Goal: Transaction & Acquisition: Obtain resource

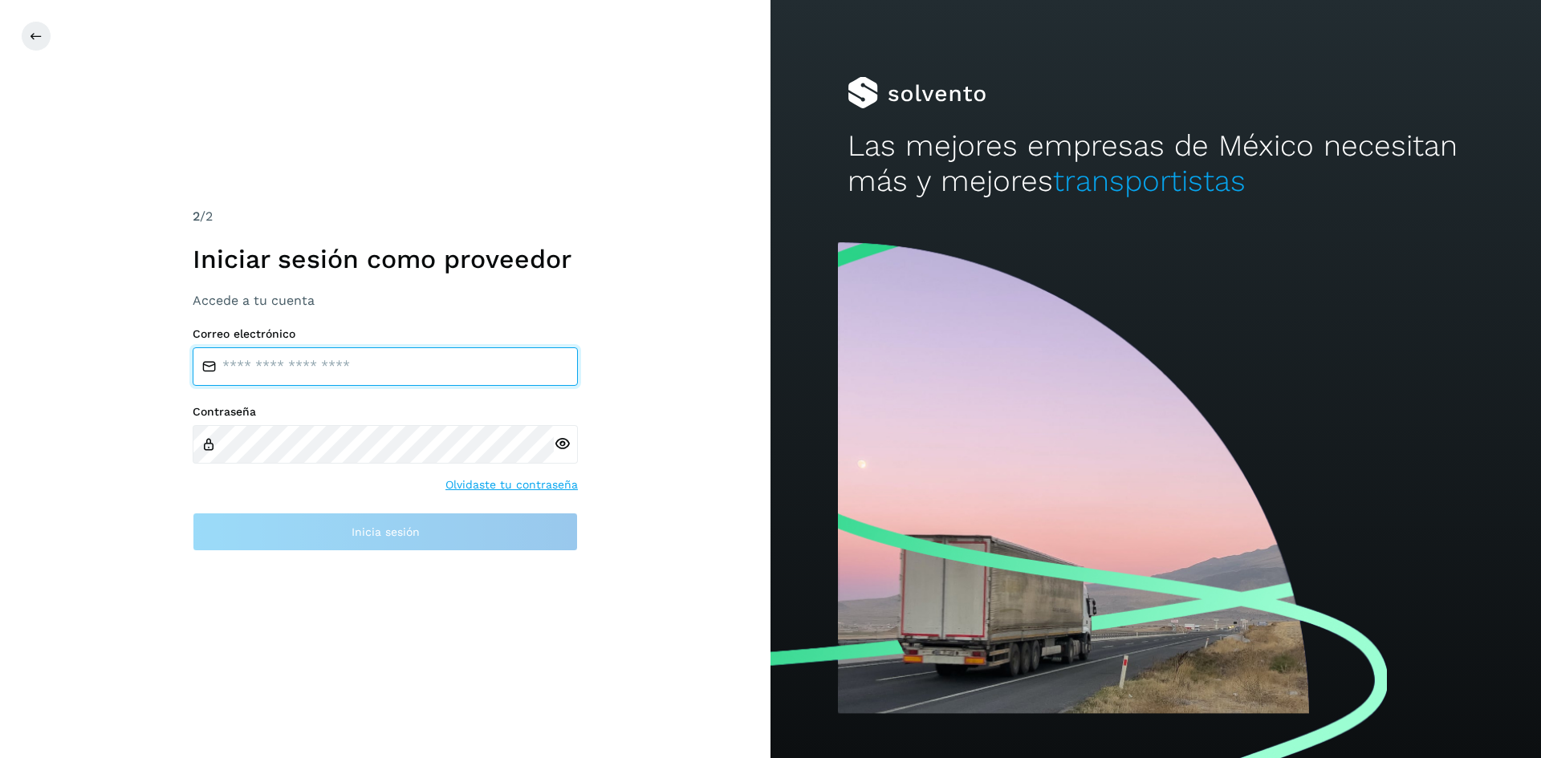
type input "**********"
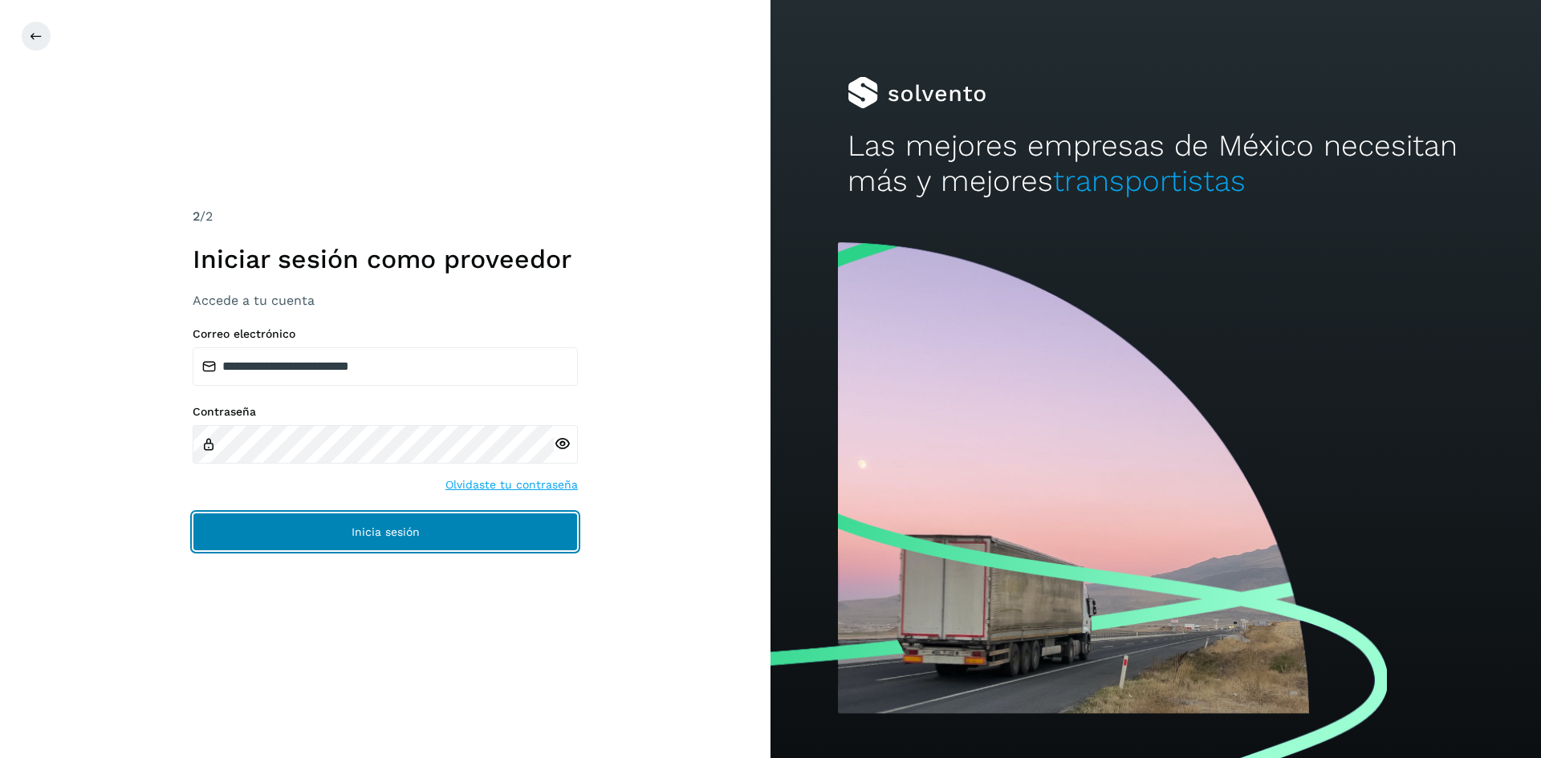
click at [530, 530] on button "Inicia sesión" at bounding box center [385, 532] width 385 height 39
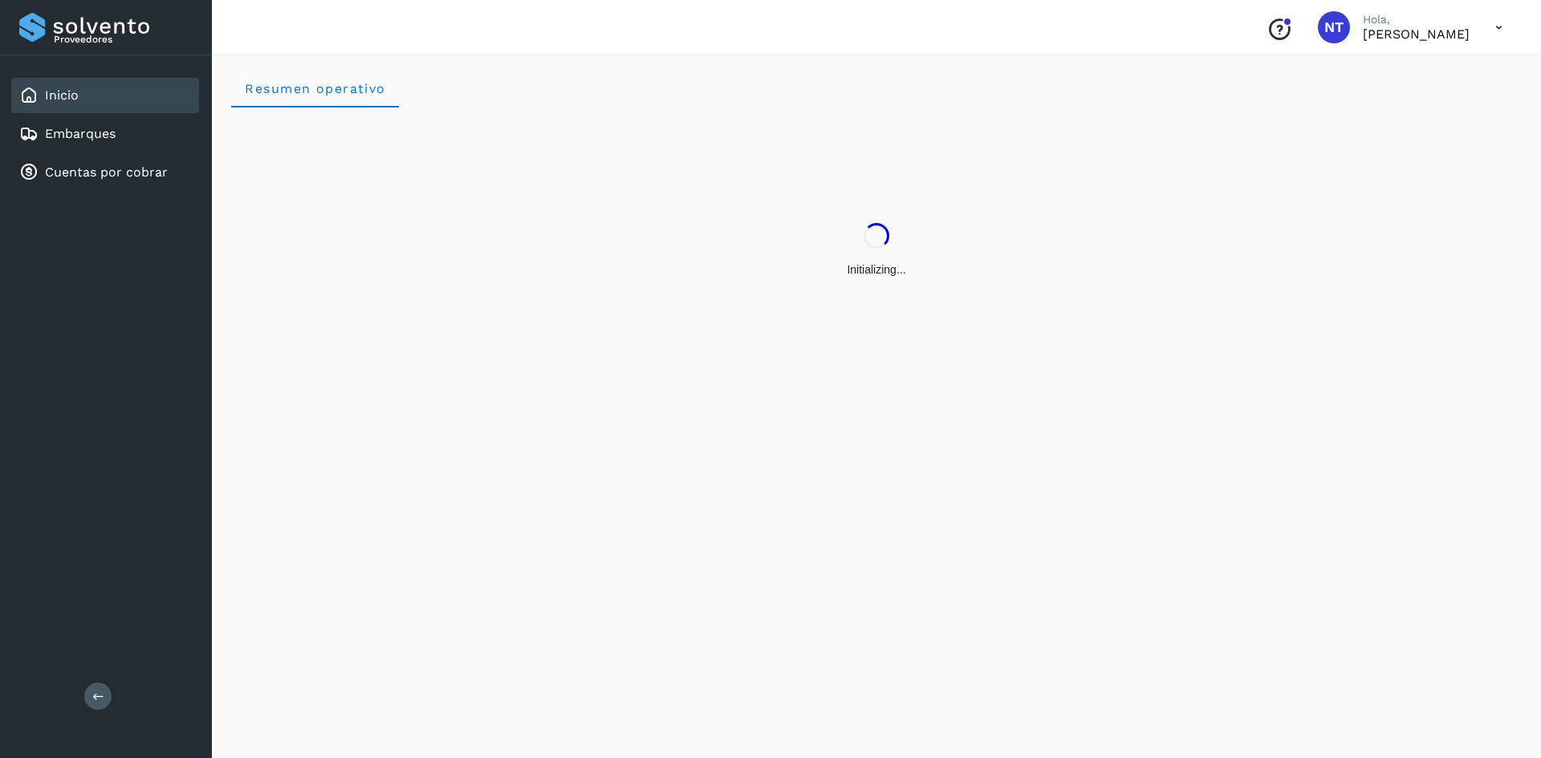
click at [523, 516] on div "Resumen operativo" at bounding box center [876, 404] width 1329 height 709
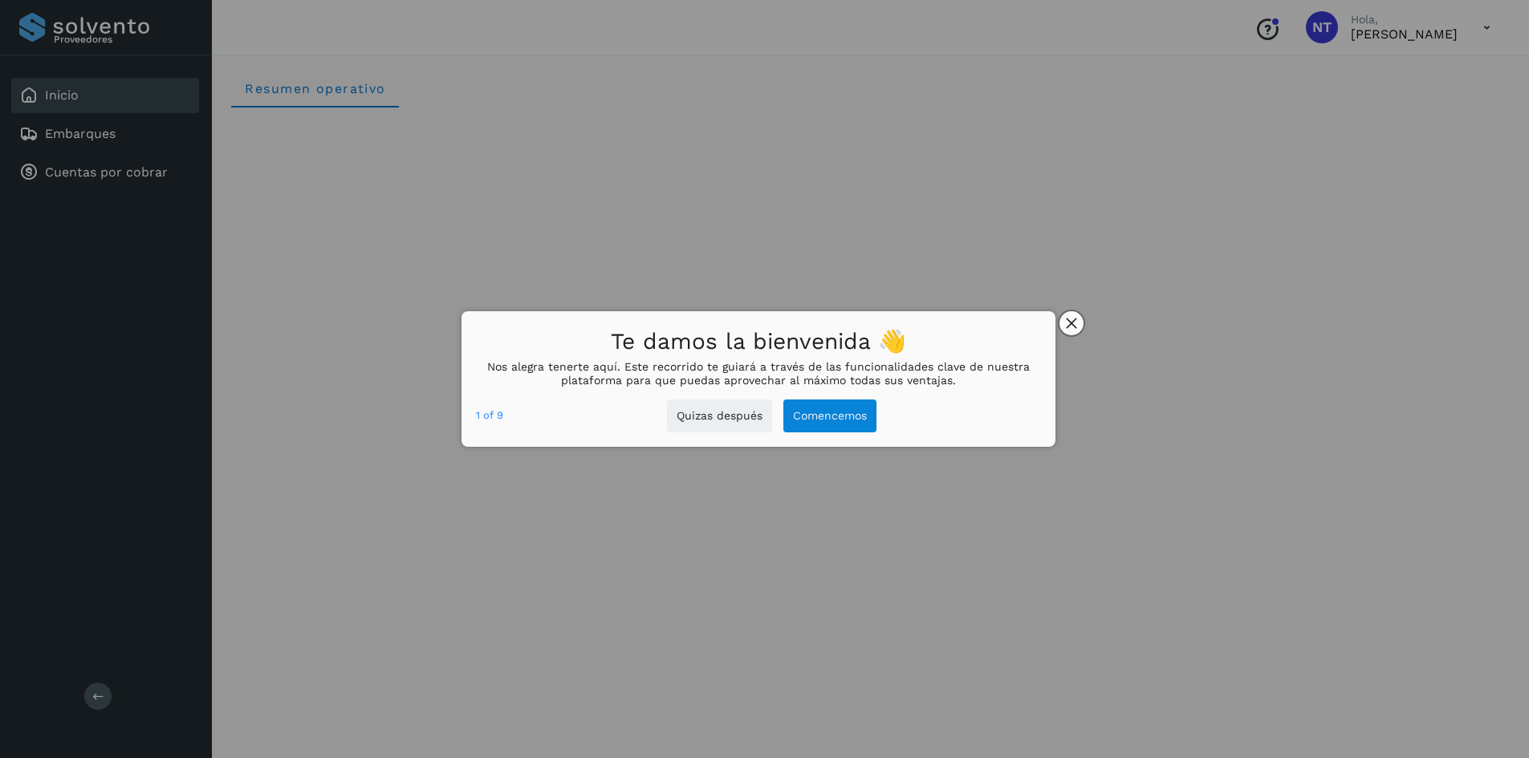
click at [1071, 312] on button "close," at bounding box center [1071, 323] width 24 height 24
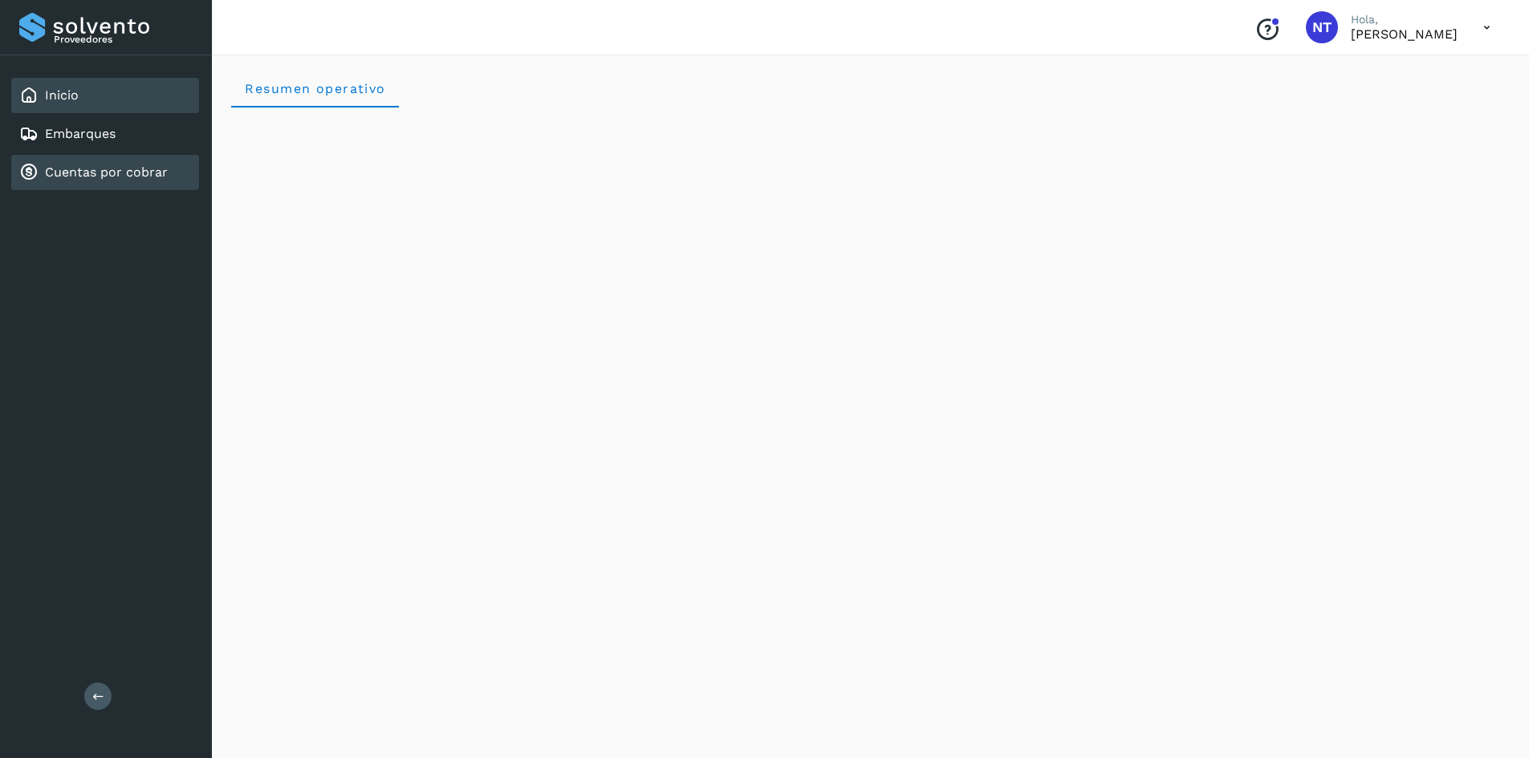
click at [136, 177] on link "Cuentas por cobrar" at bounding box center [106, 172] width 123 height 15
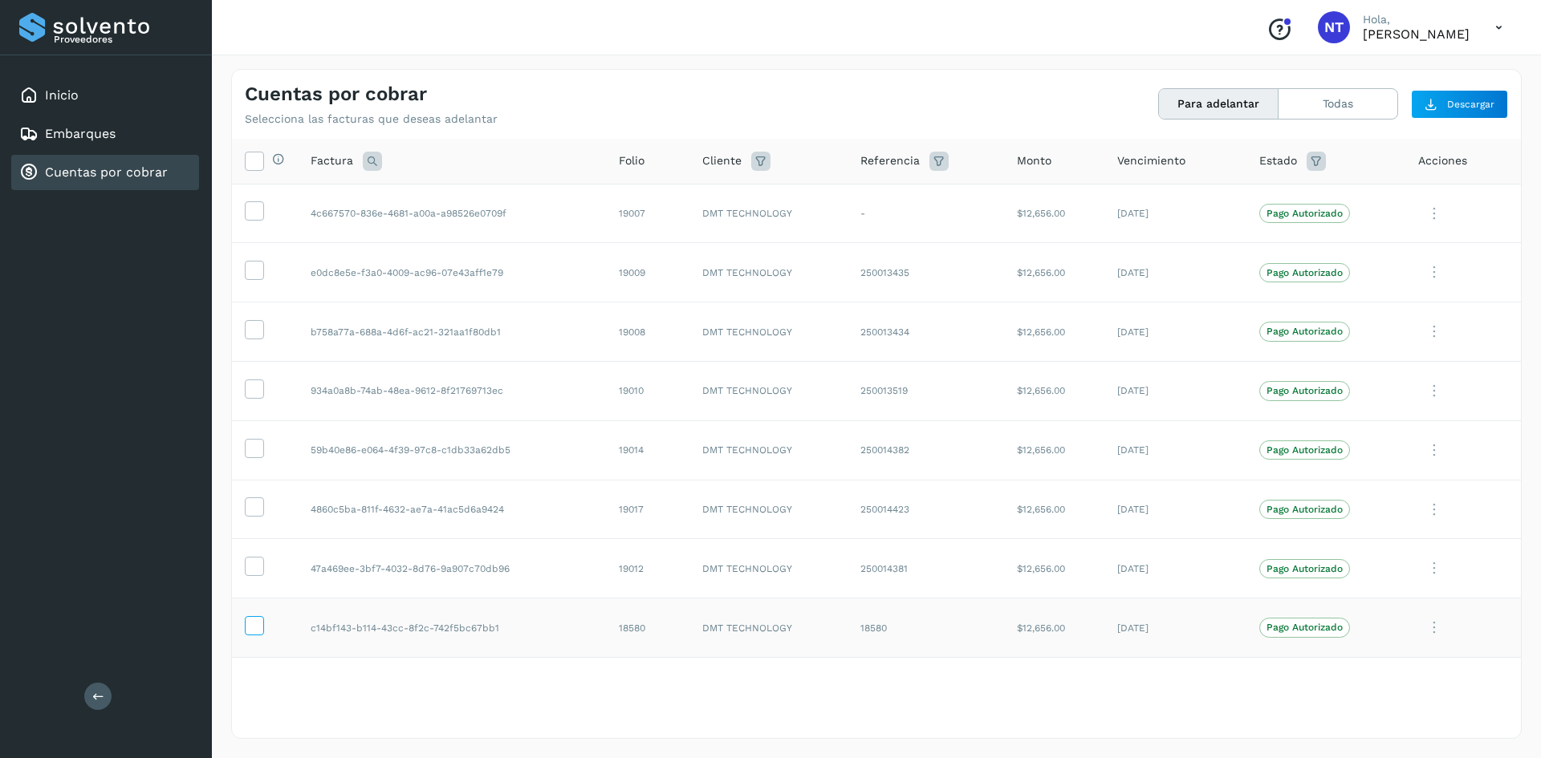
click at [247, 626] on icon at bounding box center [254, 624] width 17 height 17
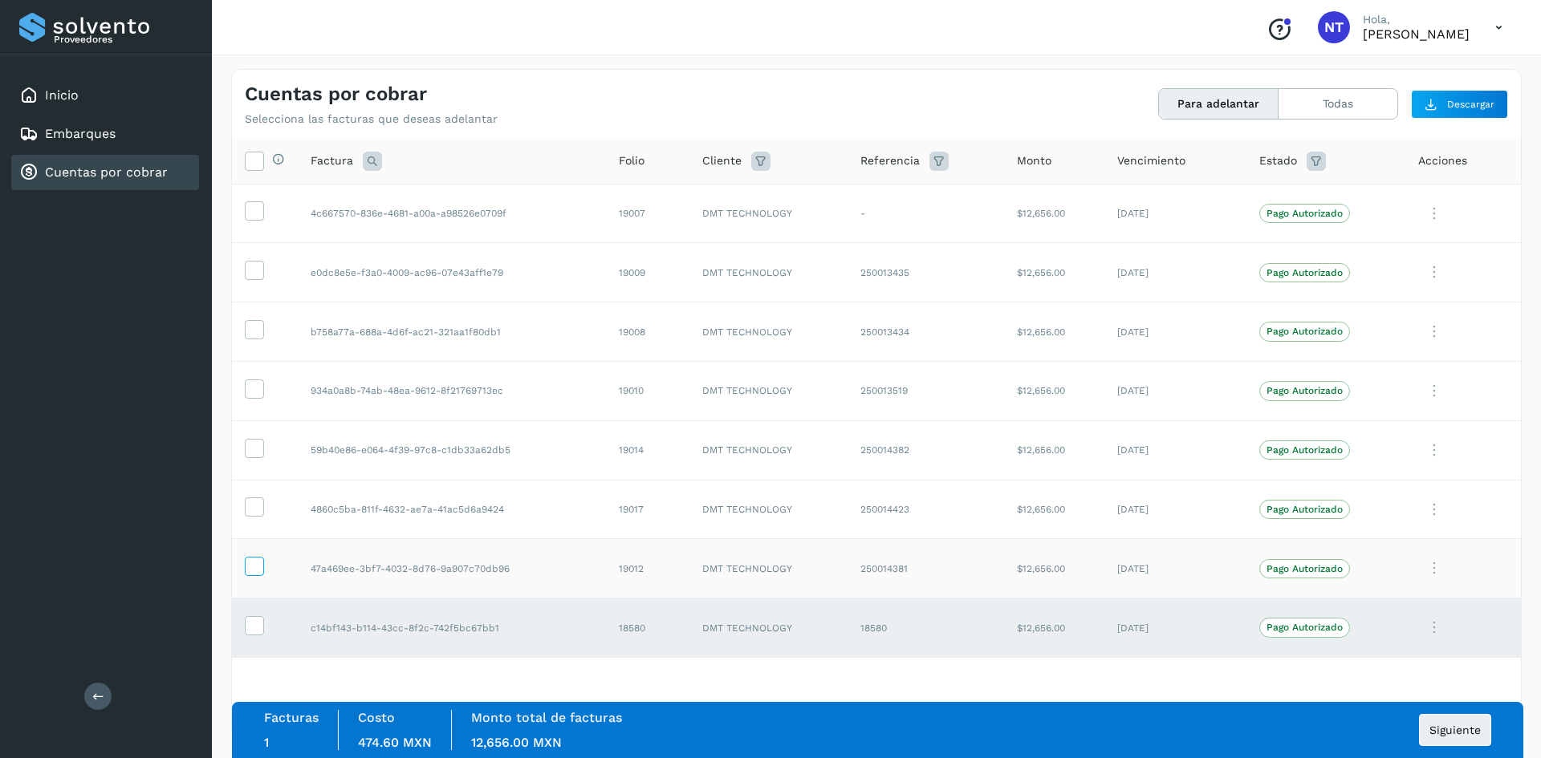
click at [253, 575] on label at bounding box center [254, 566] width 19 height 19
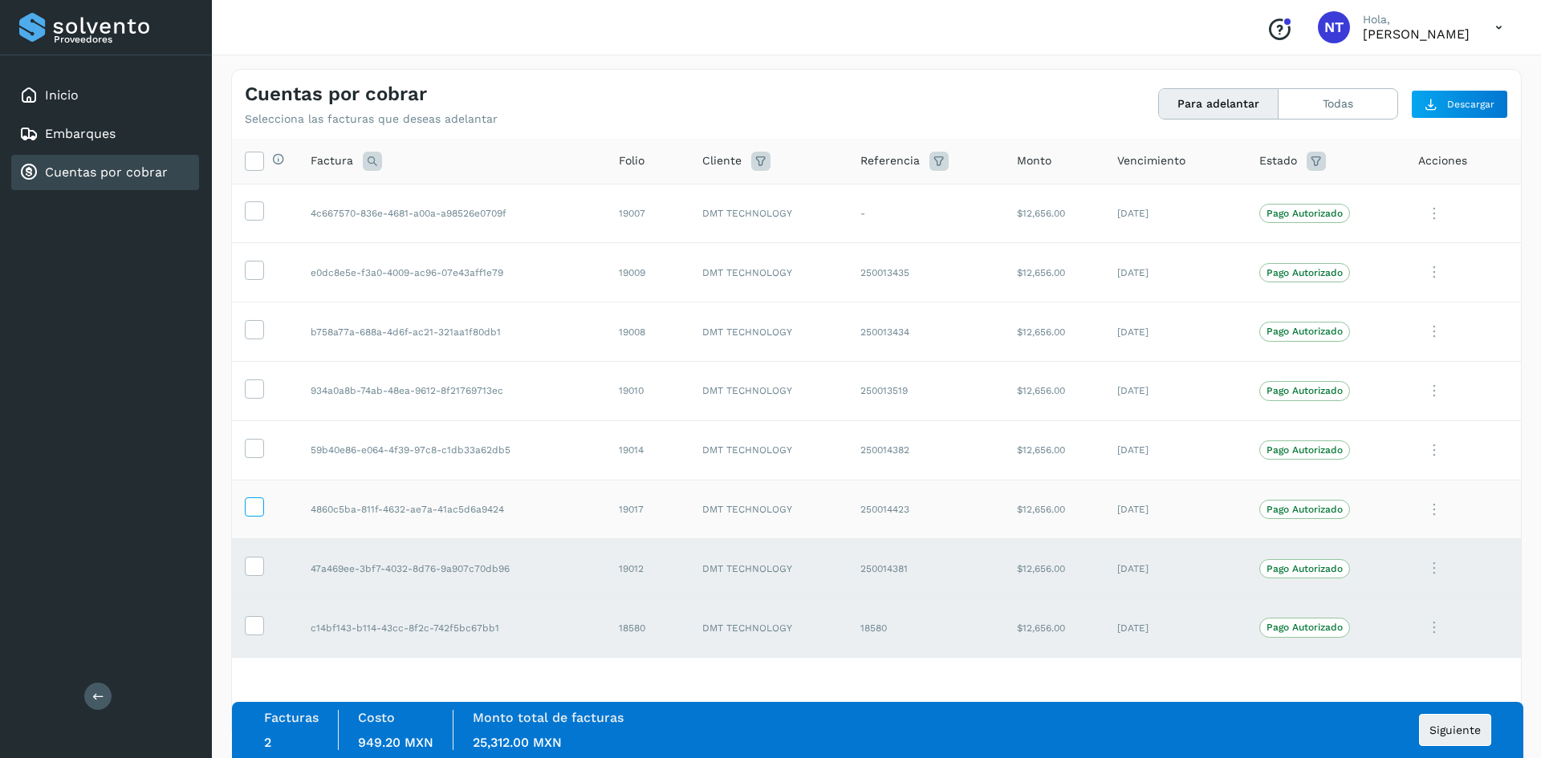
click at [254, 498] on icon at bounding box center [254, 506] width 17 height 17
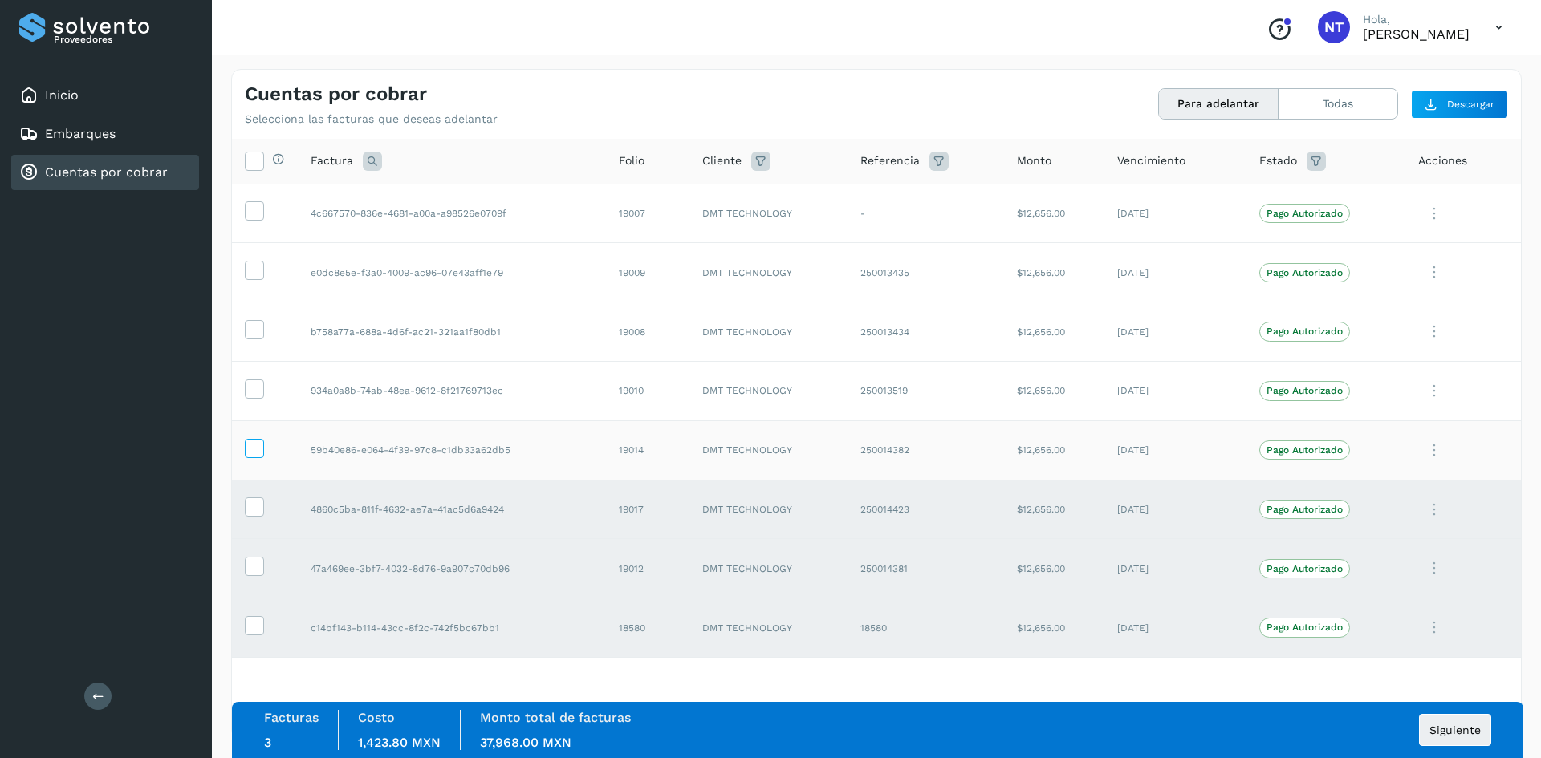
click at [258, 444] on icon at bounding box center [254, 447] width 17 height 17
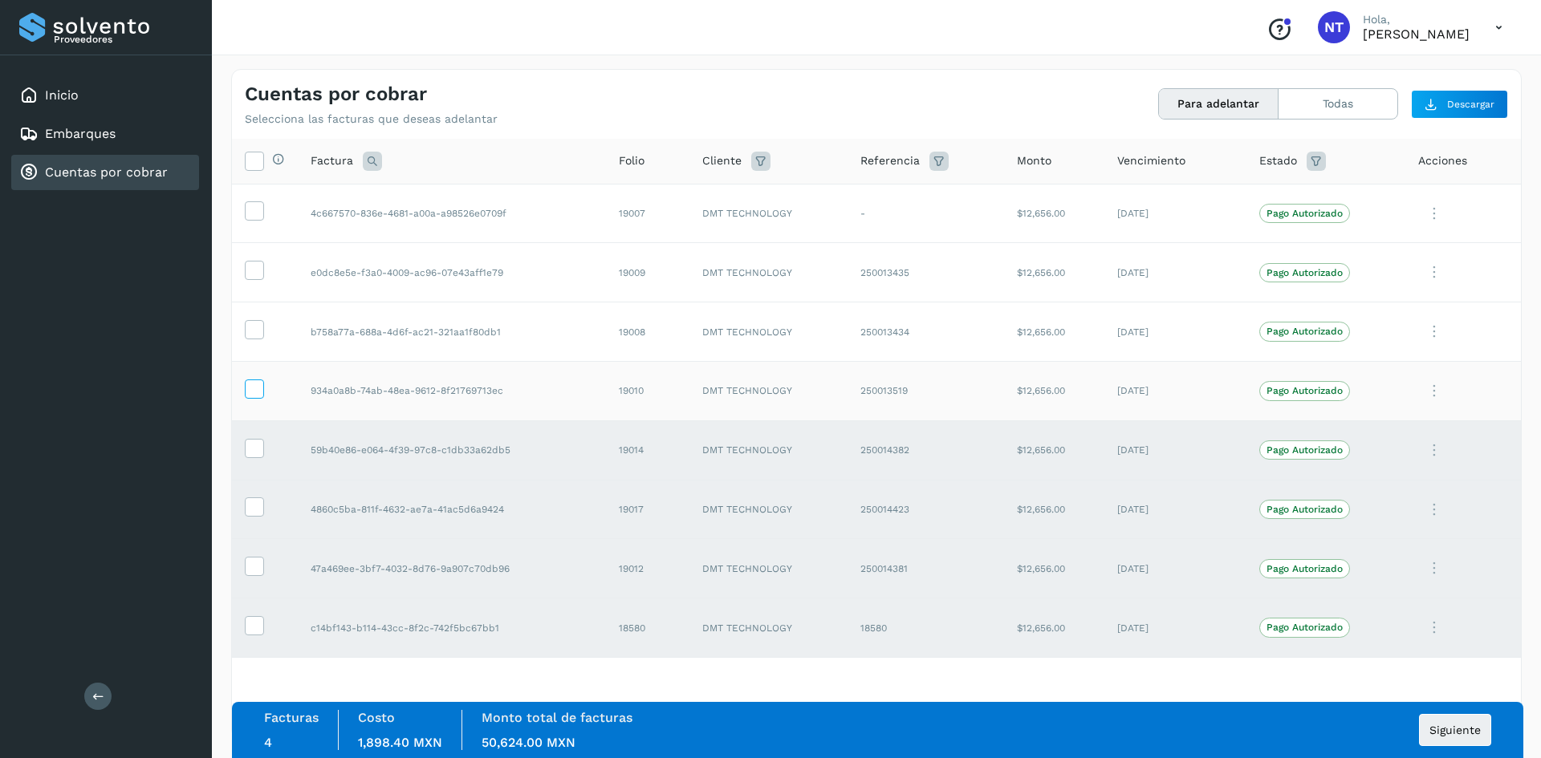
click at [258, 387] on icon at bounding box center [254, 388] width 17 height 17
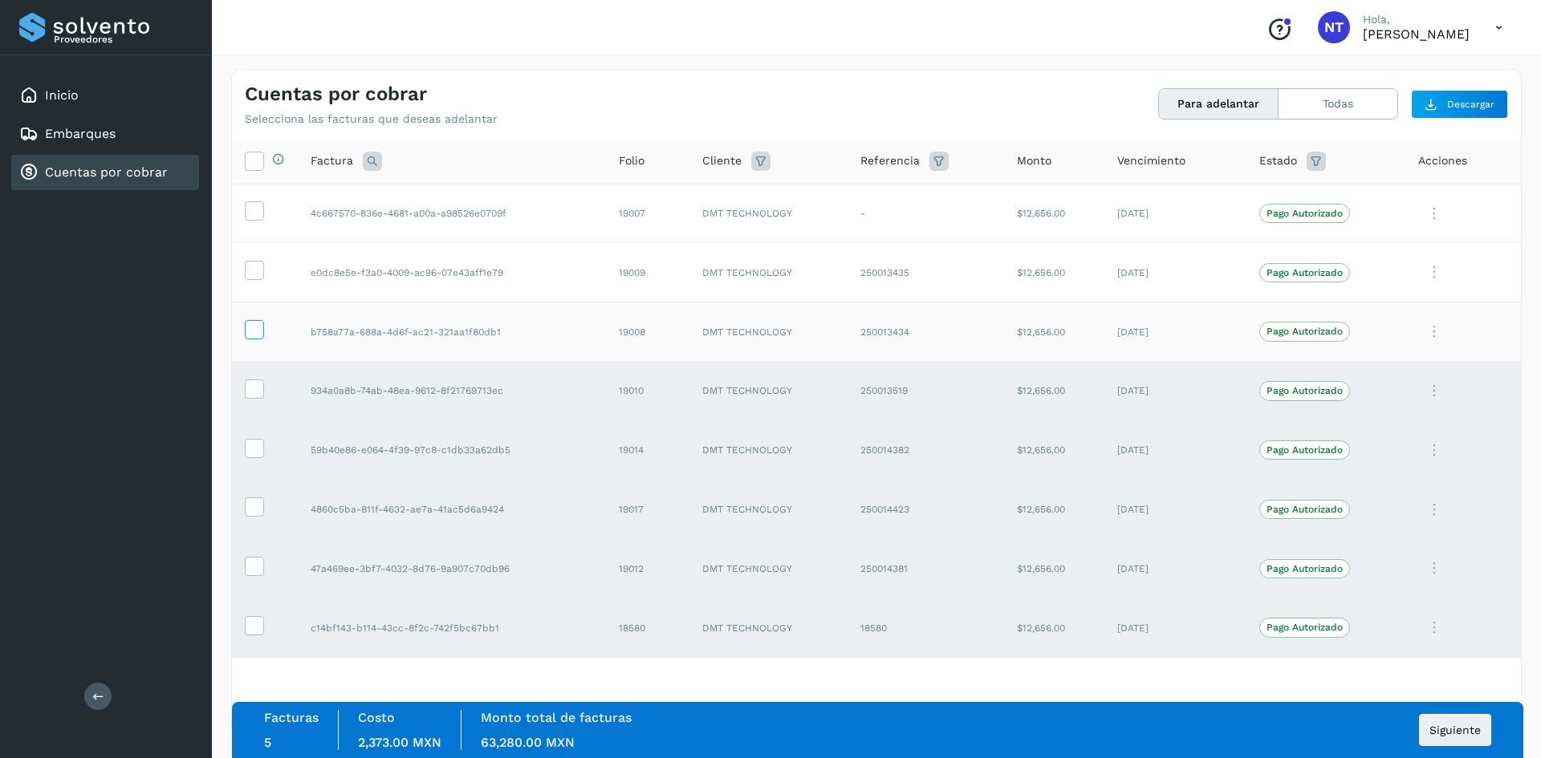
click at [258, 332] on icon at bounding box center [254, 328] width 17 height 17
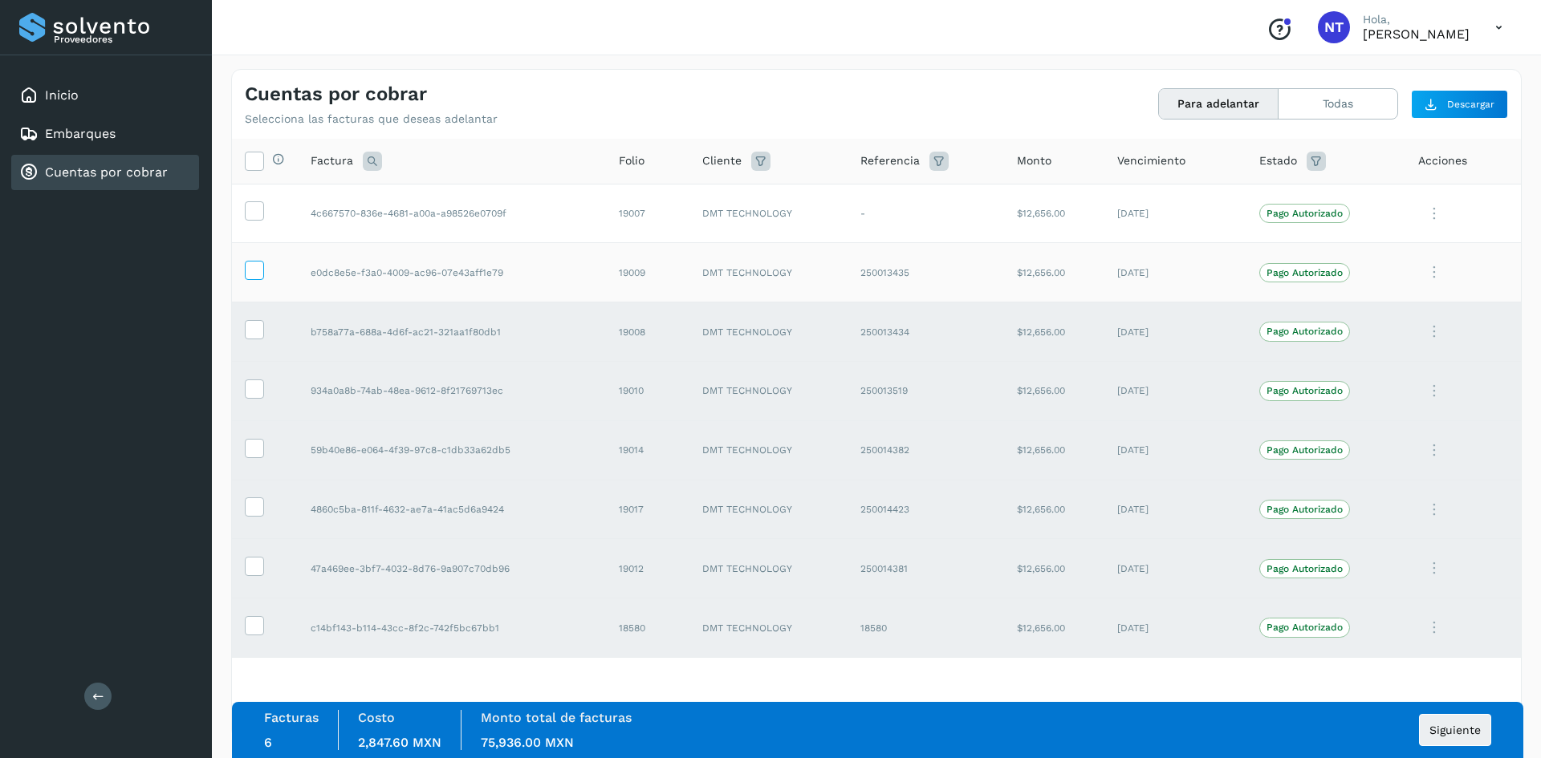
click at [256, 262] on icon at bounding box center [254, 269] width 17 height 17
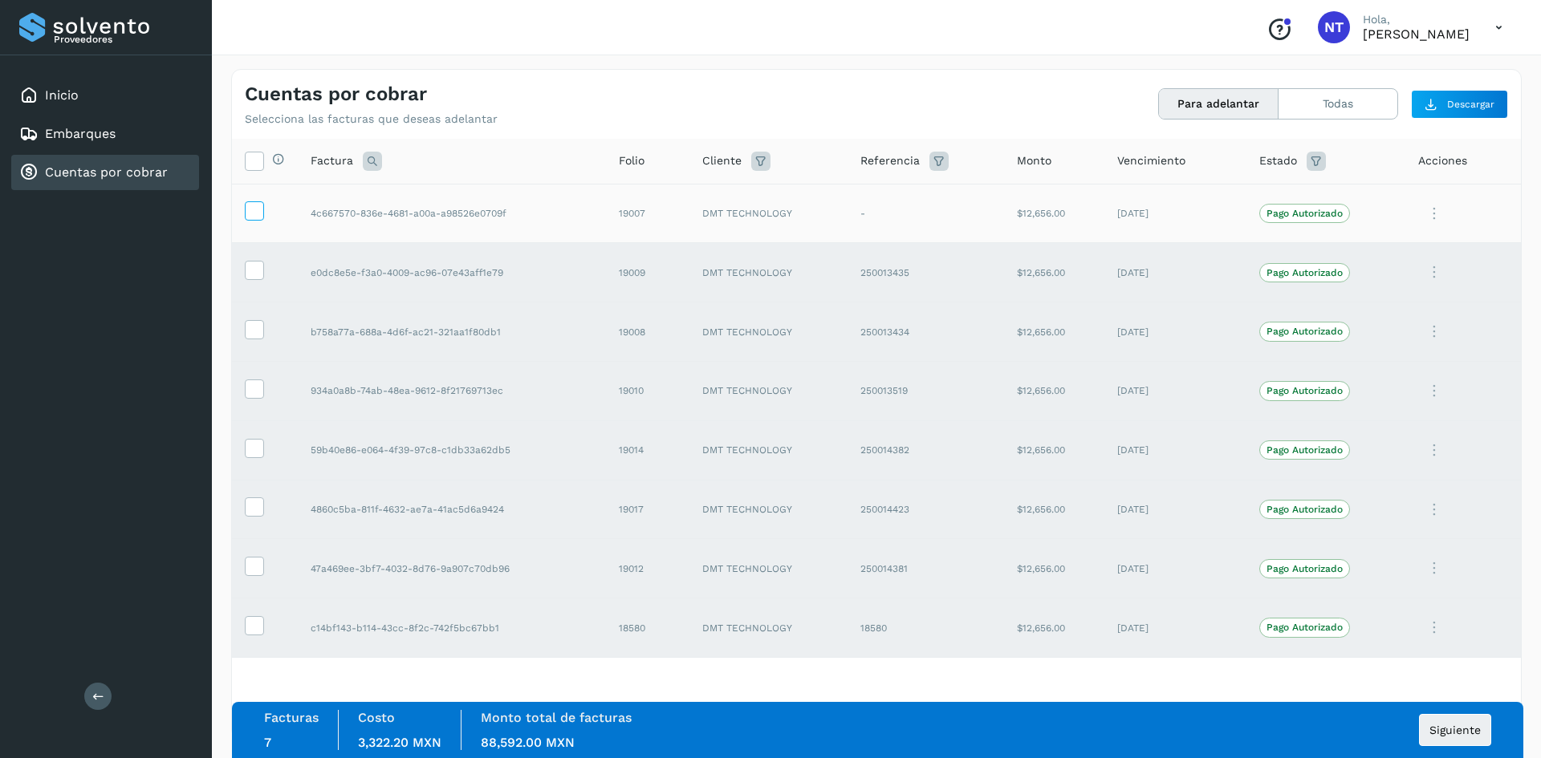
click at [255, 209] on icon at bounding box center [254, 209] width 17 height 17
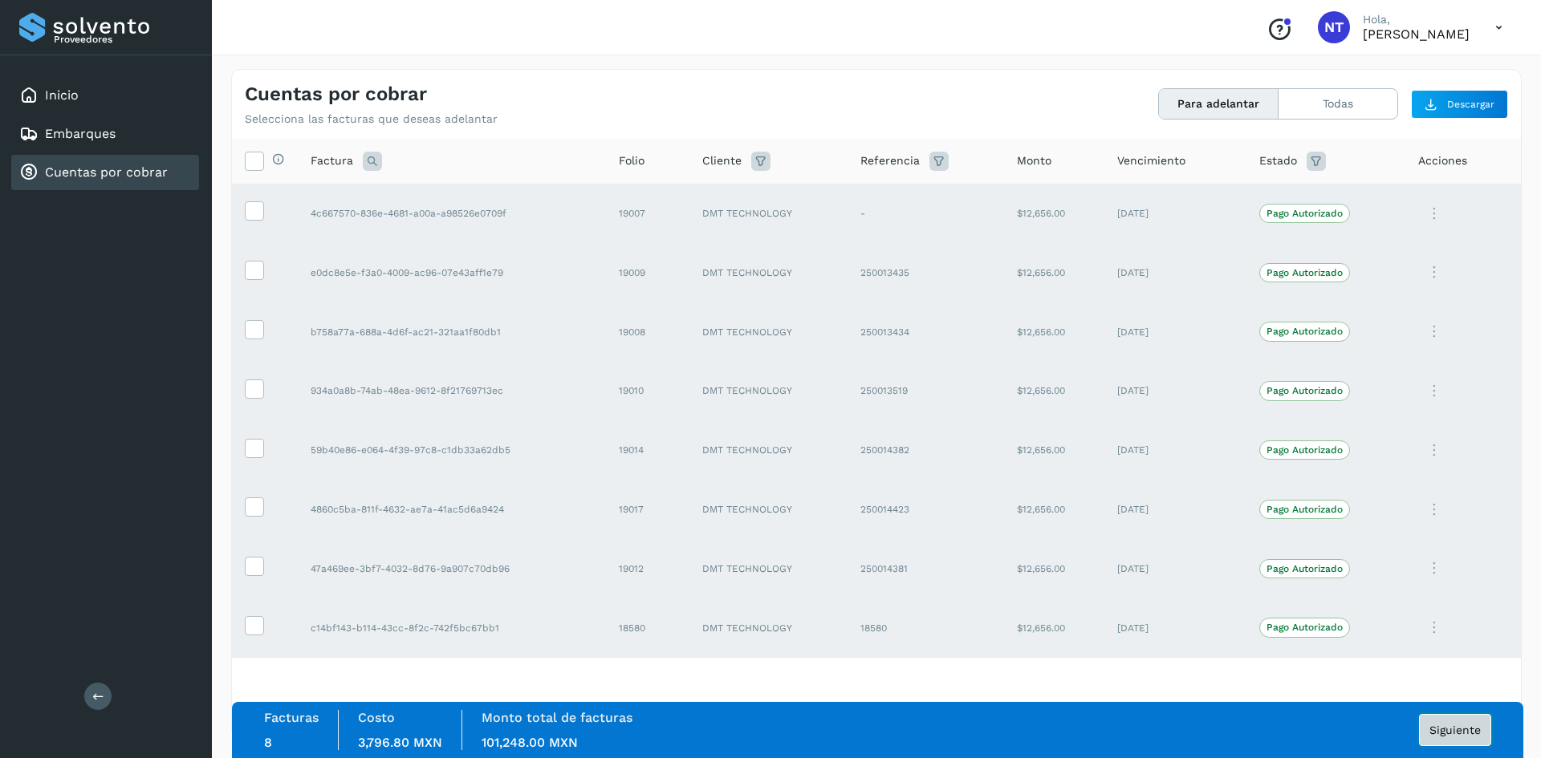
click at [1454, 741] on button "Siguiente" at bounding box center [1455, 730] width 72 height 32
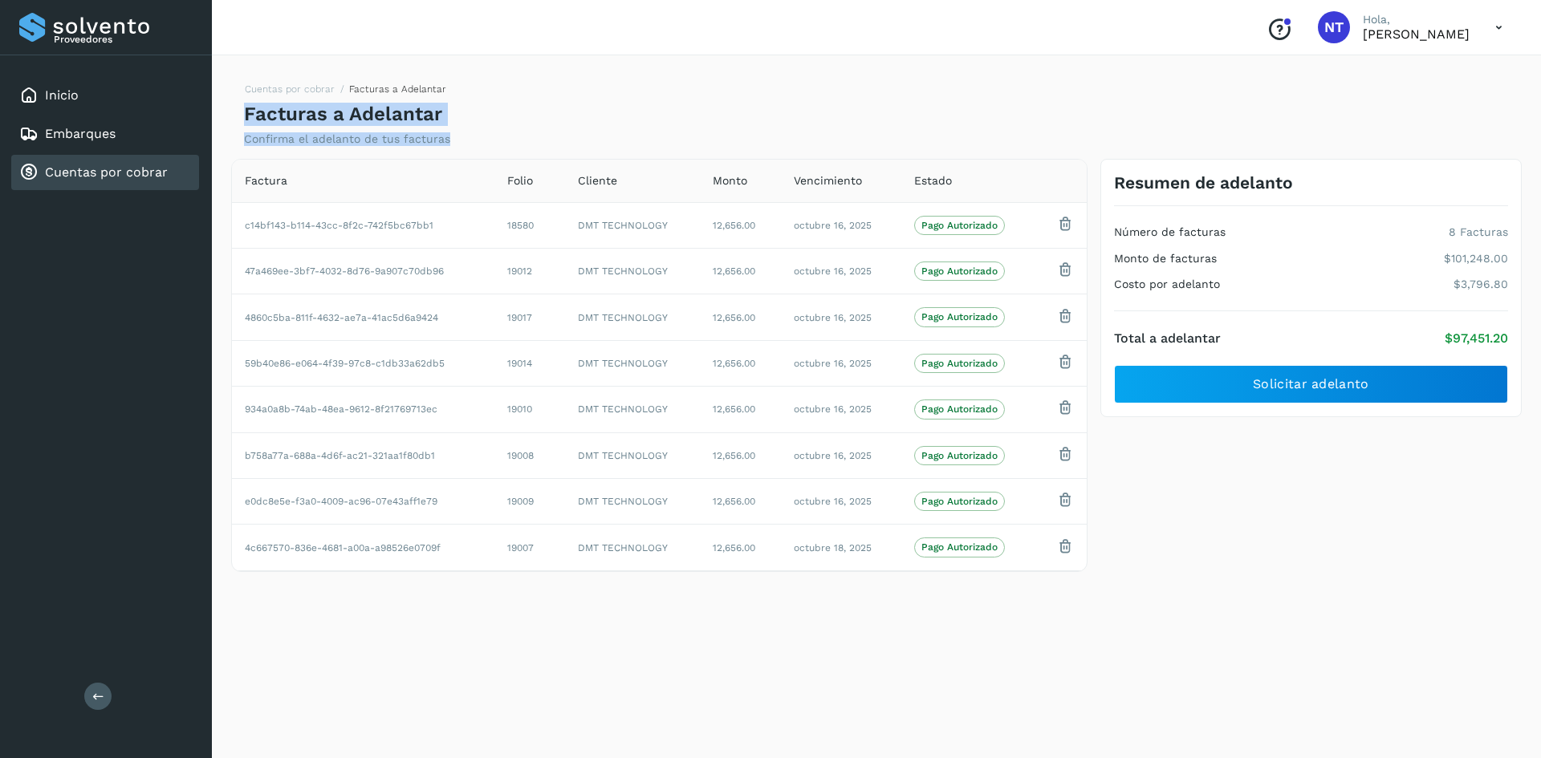
drag, startPoint x: 236, startPoint y: 107, endPoint x: 1078, endPoint y: 616, distance: 983.6
click at [1079, 620] on div "Cuentas por cobrar Facturas a Adelantar Facturas a Adelantar Confirma el adelan…" at bounding box center [876, 404] width 1290 height 670
copy div "Facturas a Adelantar Confirma el adelanto de tus facturas"
click at [641, 145] on div "Facturas a Adelantar Confirma el adelanto de tus facturas" at bounding box center [560, 124] width 632 height 43
drag, startPoint x: 1115, startPoint y: 180, endPoint x: 1479, endPoint y: 318, distance: 389.6
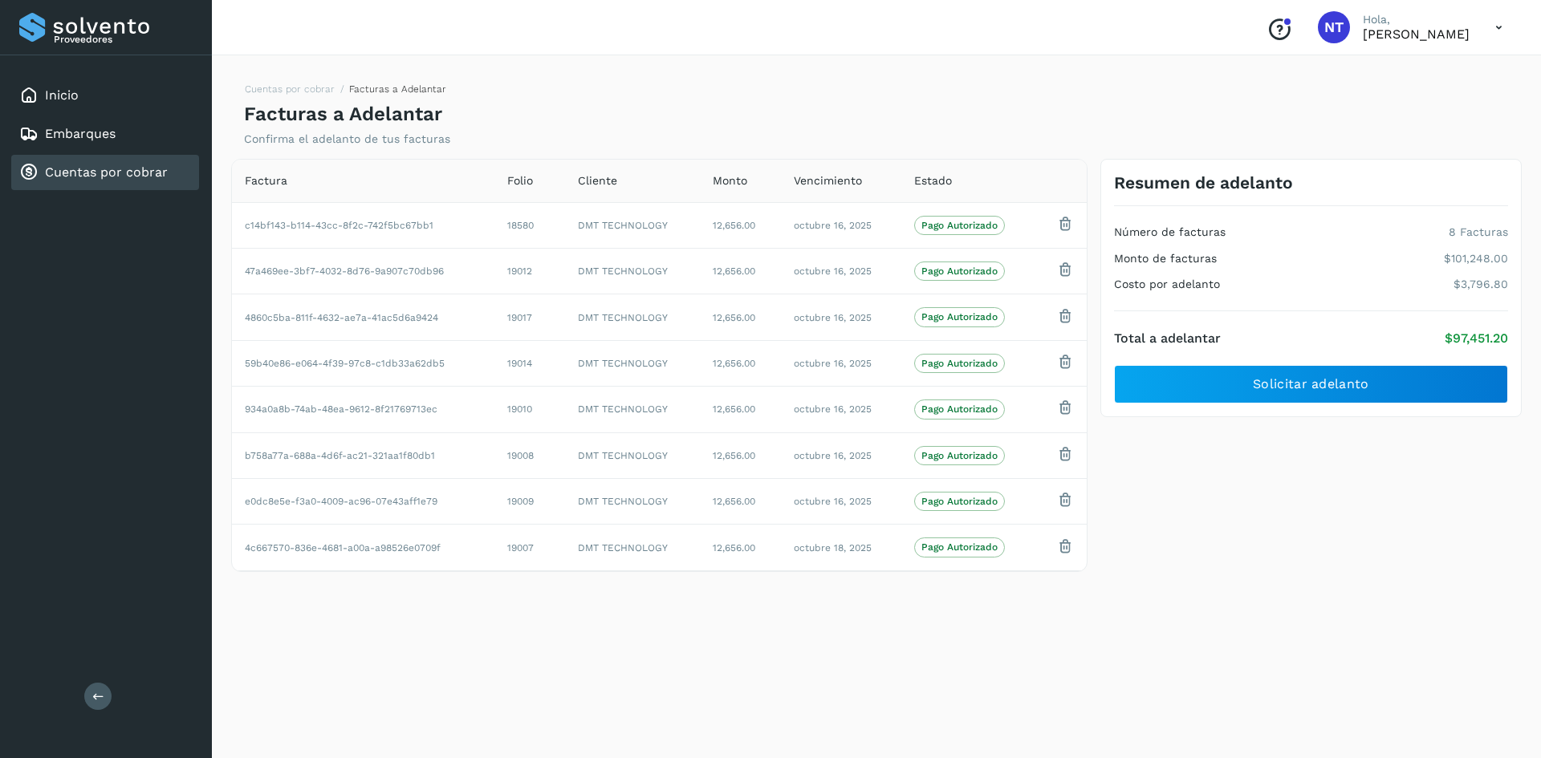
click at [1479, 318] on div "Resumen de adelanto Número de facturas 8 Facturas Monto de facturas $101,248.00…" at bounding box center [1310, 288] width 421 height 259
drag, startPoint x: 1438, startPoint y: 337, endPoint x: 1290, endPoint y: 327, distance: 148.8
click at [1296, 332] on div "Total a adelantar $97,451.20" at bounding box center [1311, 338] width 394 height 15
click at [1109, 187] on div "Resumen de adelanto Número de facturas 8 Facturas Monto de facturas $101,248.00…" at bounding box center [1310, 288] width 421 height 259
drag, startPoint x: 1119, startPoint y: 183, endPoint x: 1316, endPoint y: 271, distance: 215.5
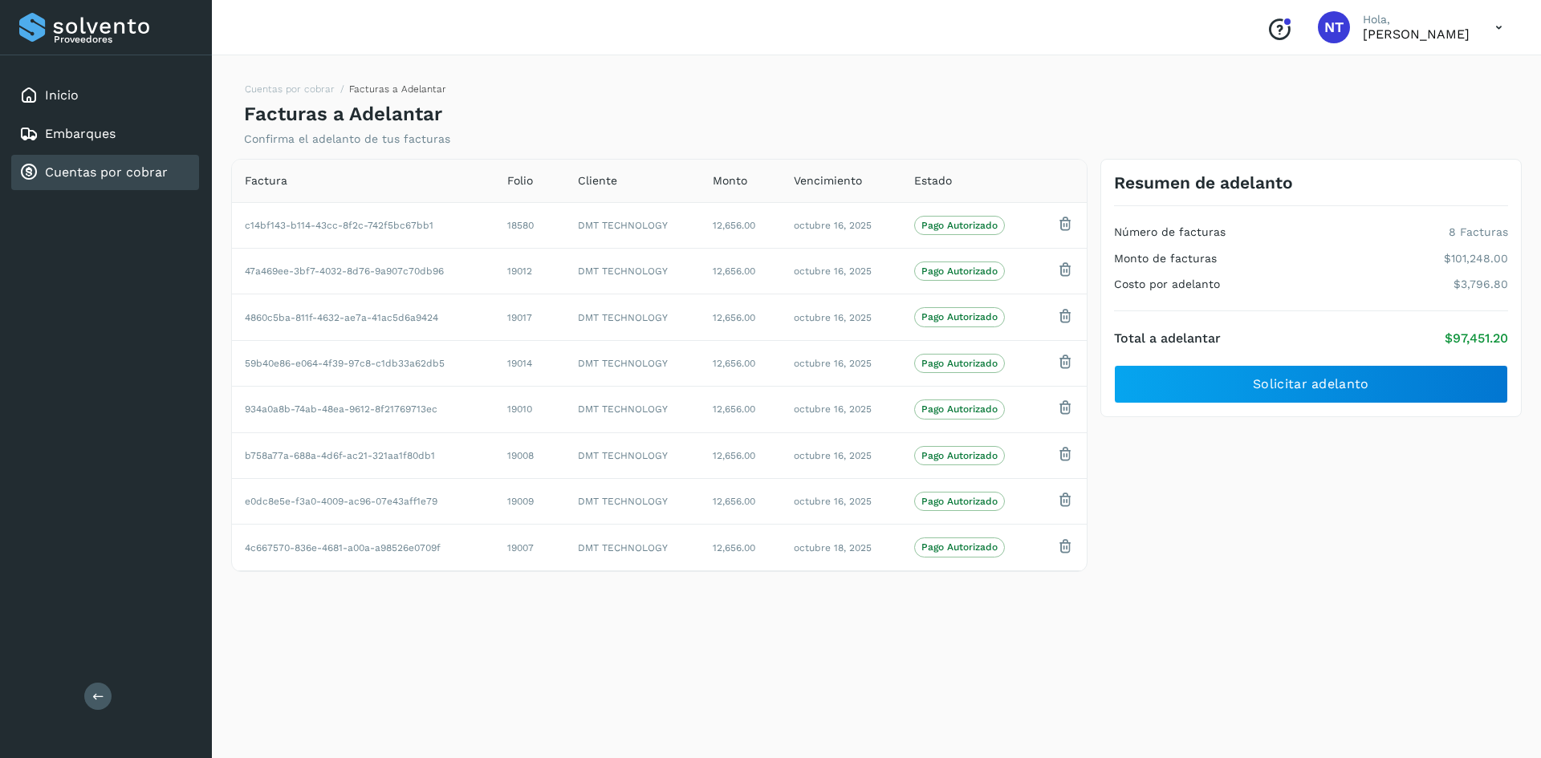
click at [1318, 271] on div "Resumen de adelanto Número de facturas 8 Facturas Monto de facturas $101,248.00…" at bounding box center [1310, 288] width 421 height 259
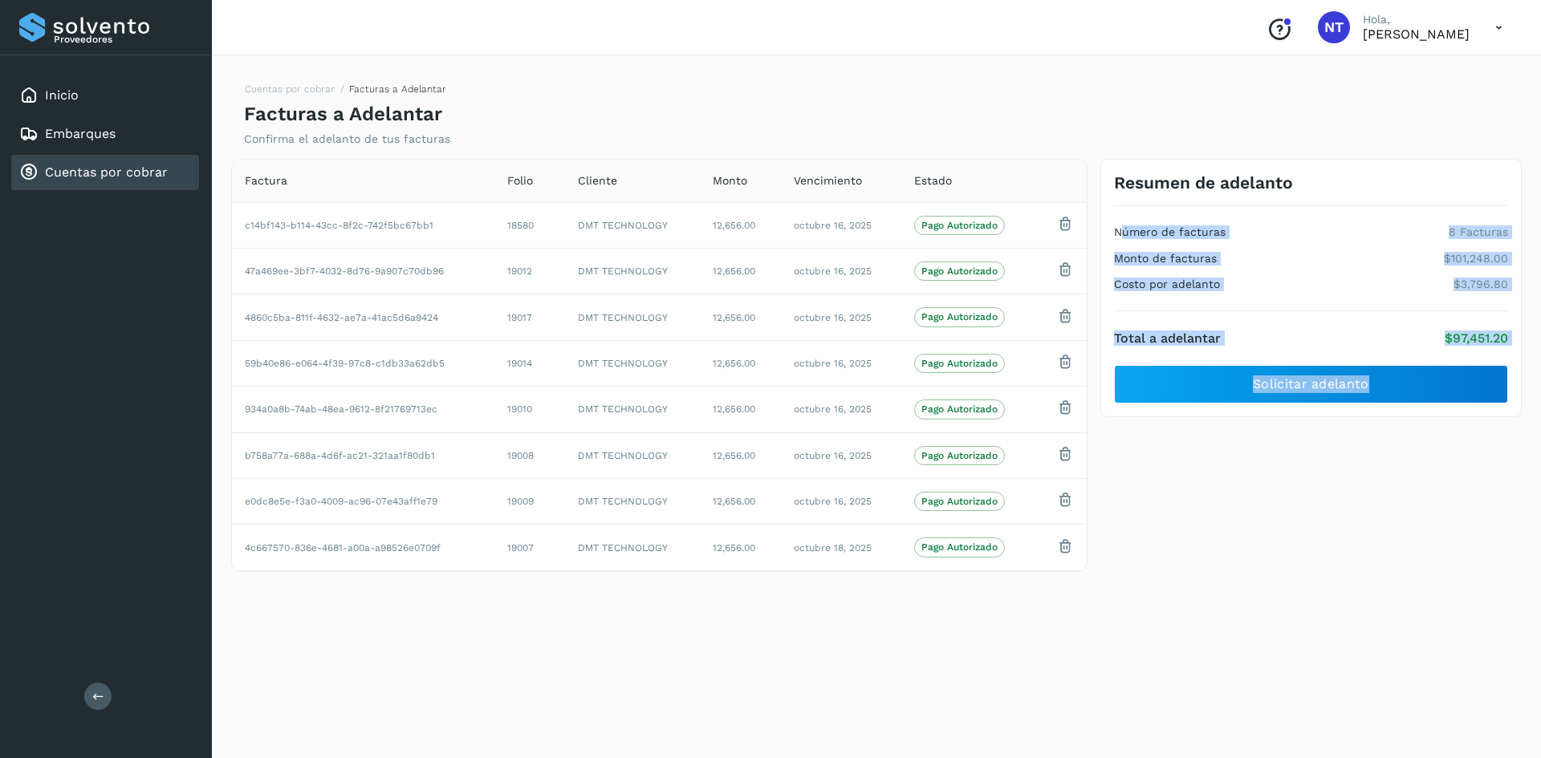
drag, startPoint x: 1118, startPoint y: 232, endPoint x: 1516, endPoint y: 335, distance: 411.1
click at [1518, 354] on div "Resumen de adelanto Número de facturas 8 Facturas Monto de facturas $101,248.00…" at bounding box center [1310, 288] width 421 height 259
click at [1516, 335] on div "Resumen de adelanto Número de facturas 8 Facturas Monto de facturas $101,248.00…" at bounding box center [1310, 288] width 421 height 259
drag, startPoint x: 1516, startPoint y: 336, endPoint x: 1107, endPoint y: 228, distance: 423.4
click at [1107, 228] on div "Resumen de adelanto Número de facturas 8 Facturas Monto de facturas $101,248.00…" at bounding box center [1310, 288] width 421 height 259
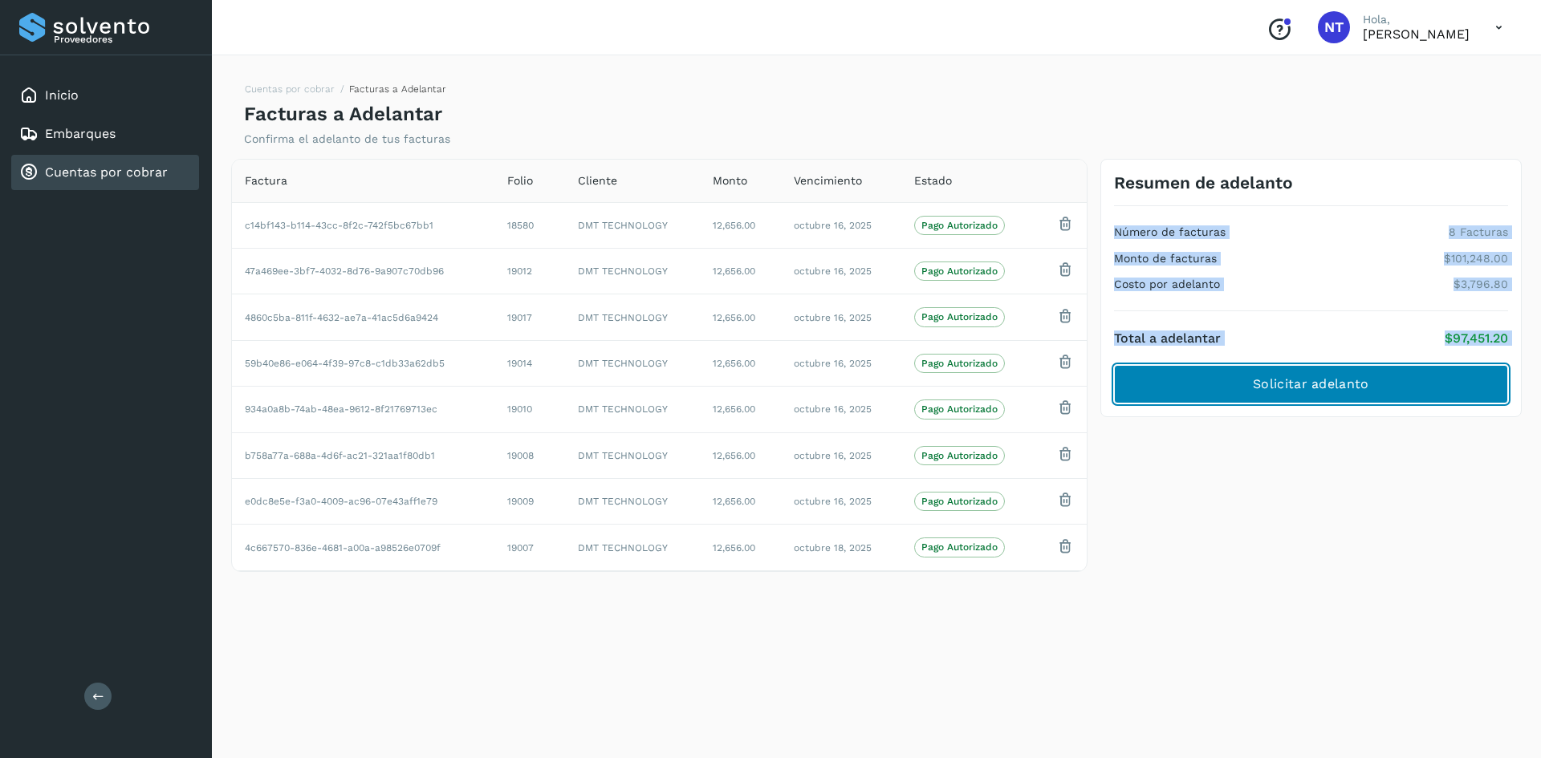
click at [1371, 384] on button "Solicitar adelanto" at bounding box center [1311, 384] width 394 height 39
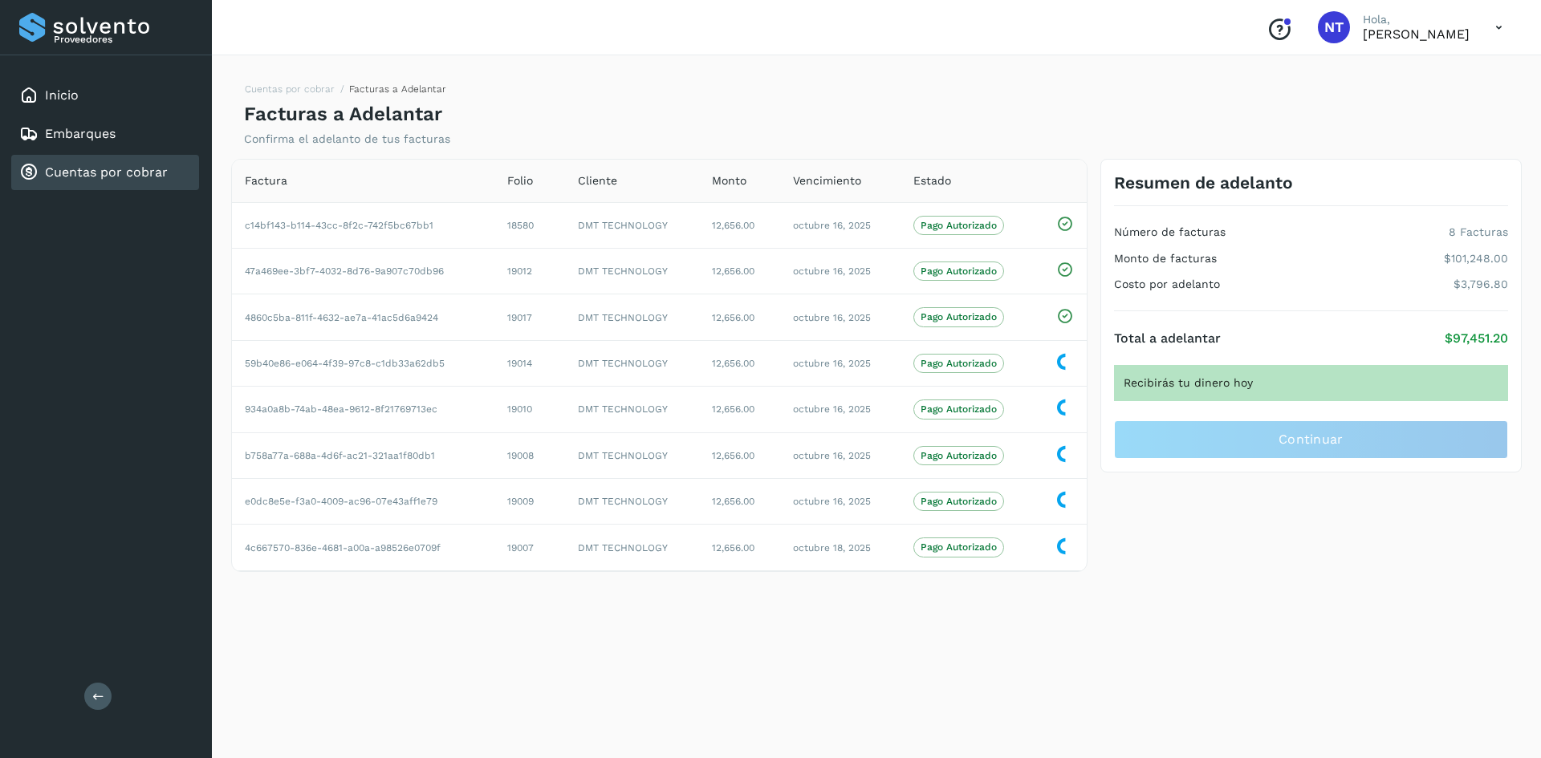
click at [1412, 562] on div "Resumen de adelanto Número de facturas 8 Facturas Monto de facturas $101,248.00…" at bounding box center [1311, 365] width 434 height 413
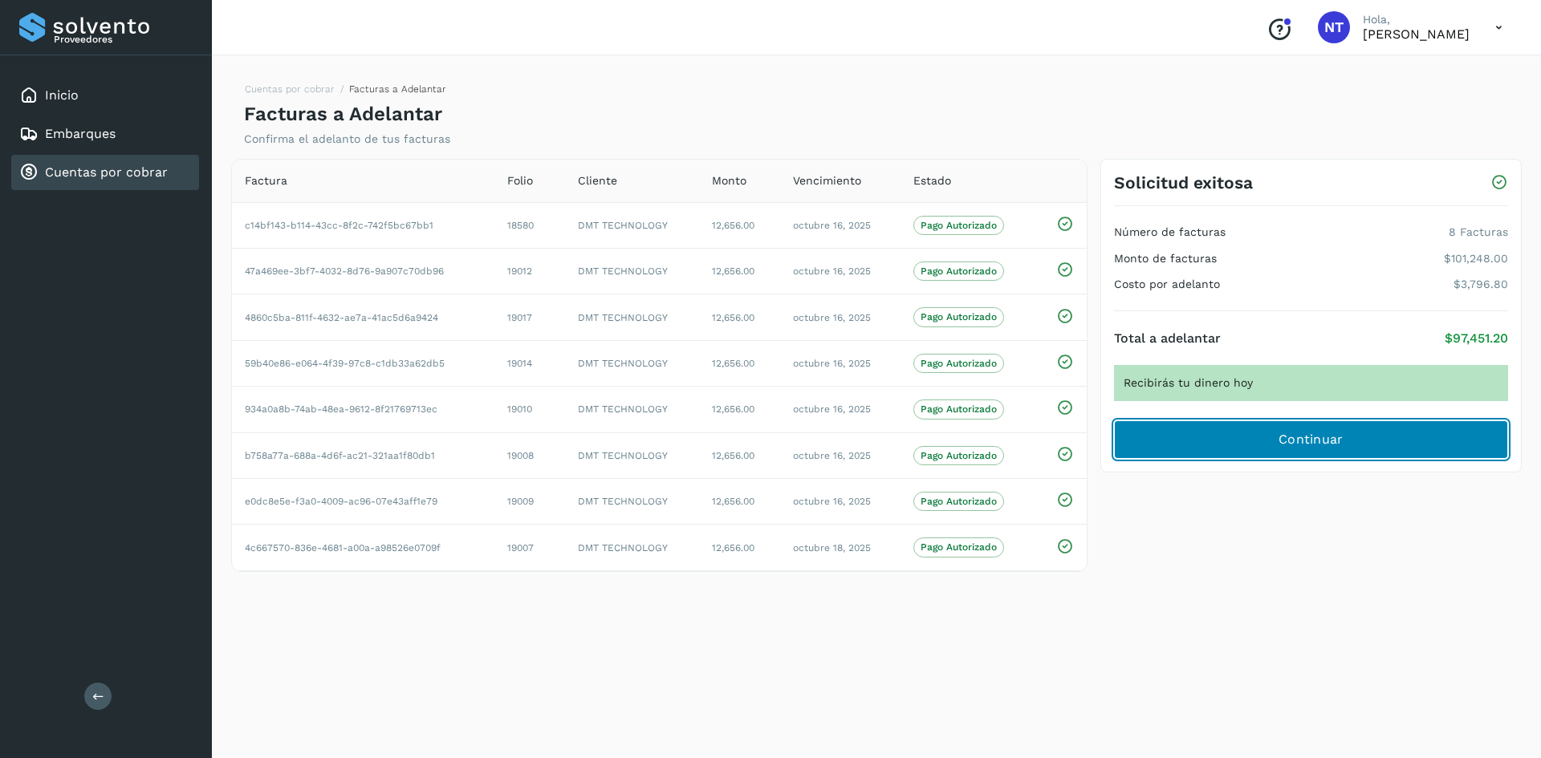
click at [1323, 436] on span "Continuar" at bounding box center [1310, 440] width 65 height 18
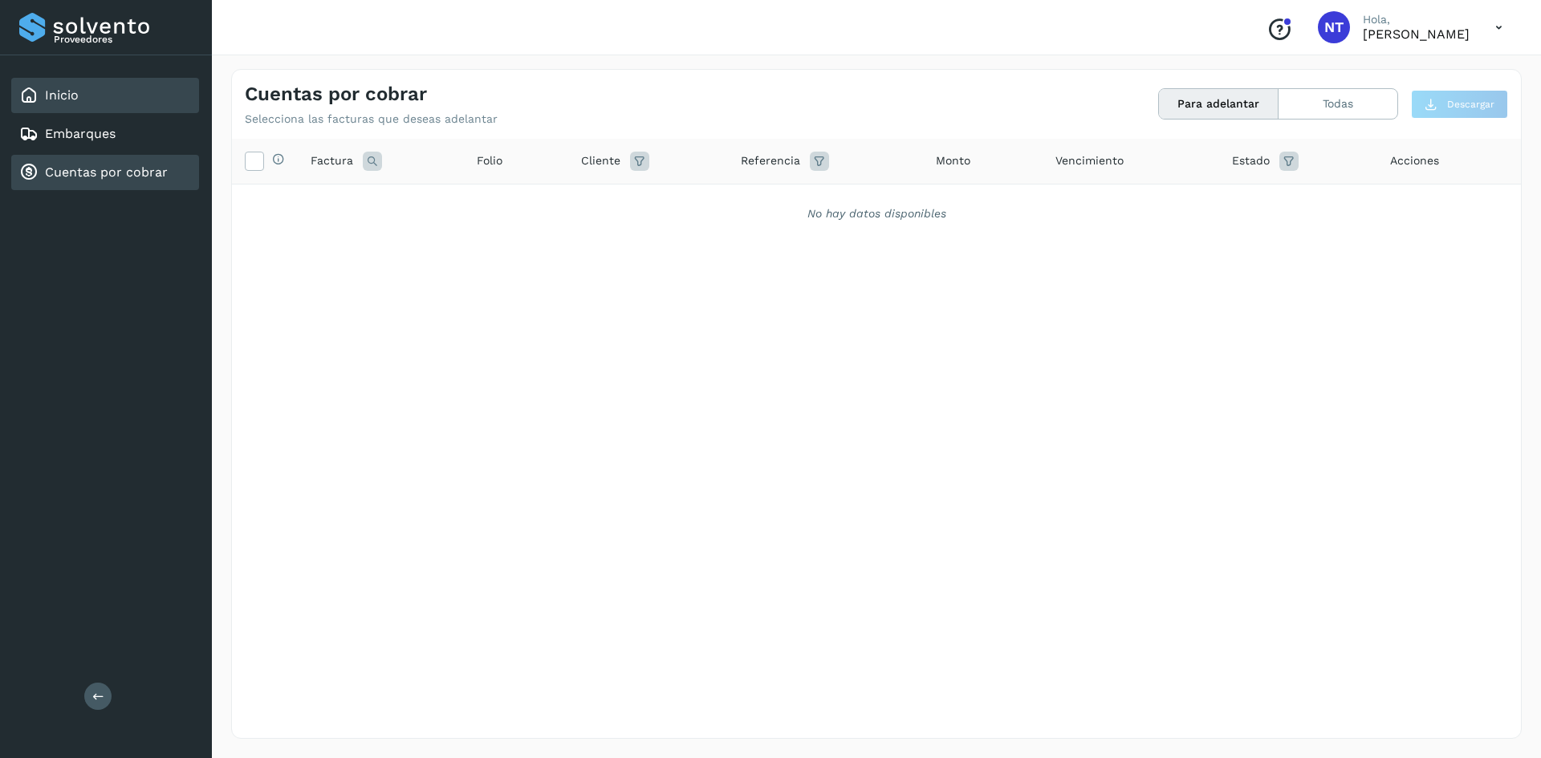
click at [107, 97] on div "Inicio" at bounding box center [105, 95] width 188 height 35
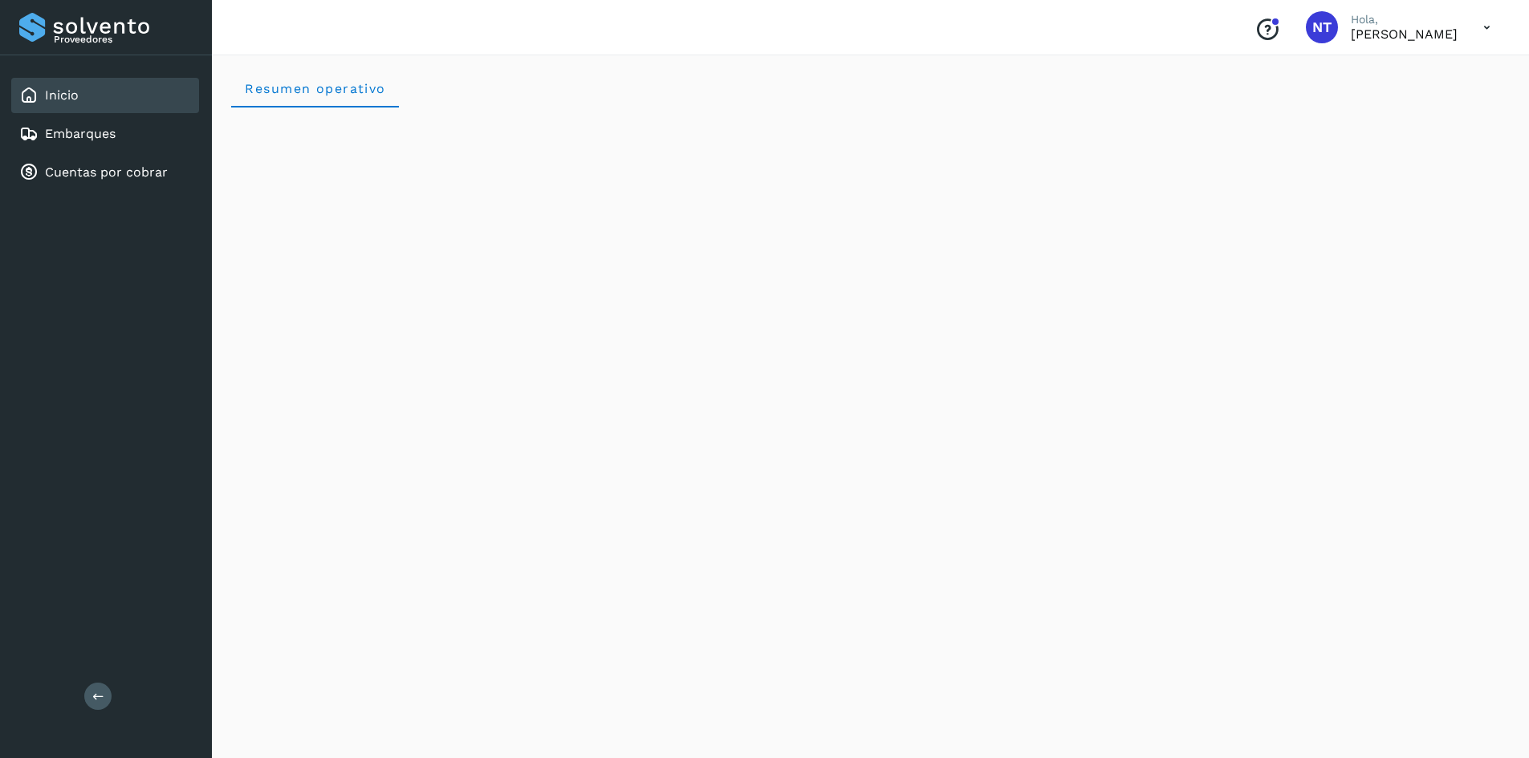
click at [1490, 28] on icon at bounding box center [1486, 27] width 33 height 33
click at [1394, 78] on div "Cerrar sesión" at bounding box center [1406, 72] width 191 height 30
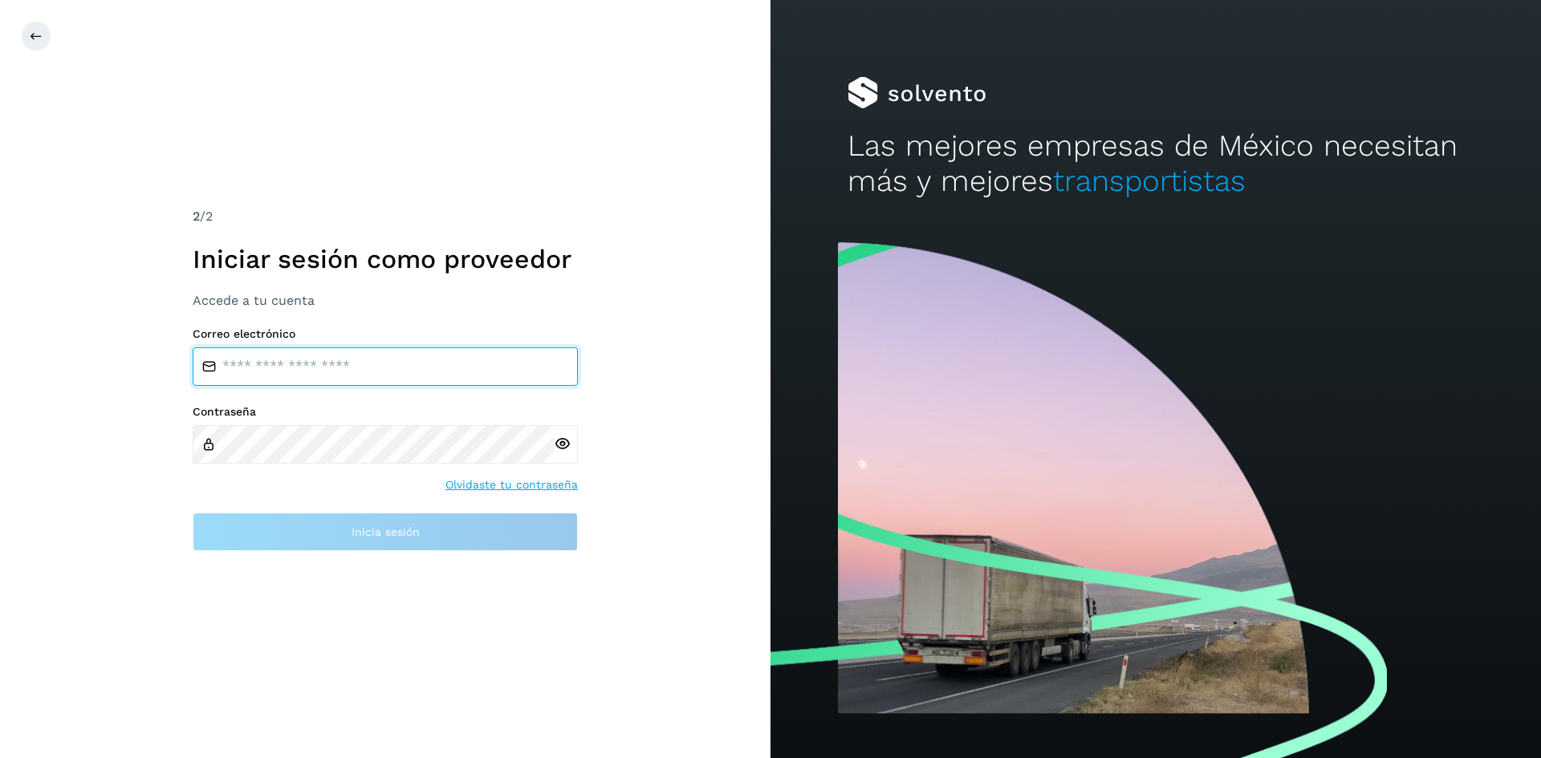
type input "**********"
